Goal: Task Accomplishment & Management: Use online tool/utility

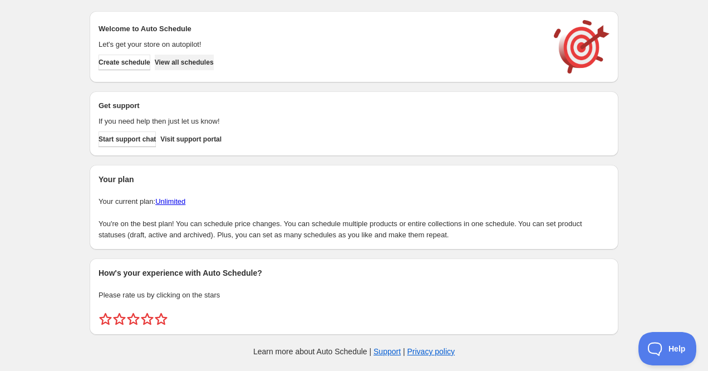
click at [214, 63] on span "View all schedules" at bounding box center [184, 62] width 59 height 9
click at [193, 61] on span "View all schedules" at bounding box center [184, 62] width 59 height 9
click at [190, 62] on span "View all schedules" at bounding box center [184, 62] width 59 height 9
